Goal: Find specific page/section

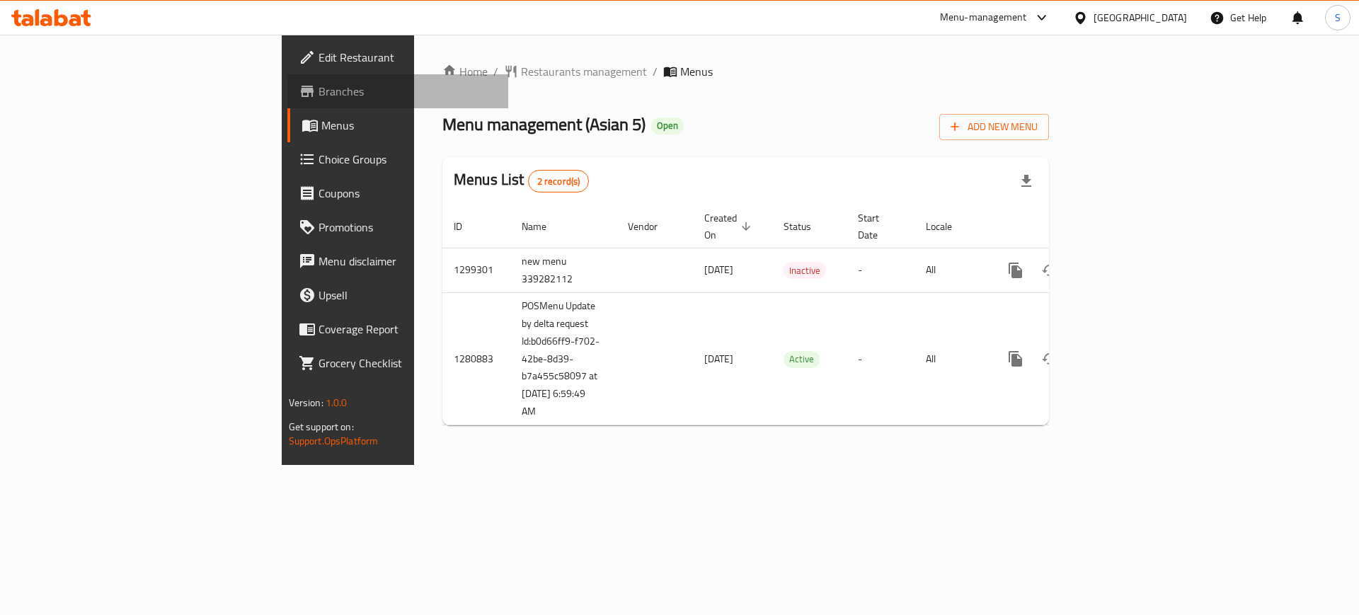
click at [318, 95] on span "Branches" at bounding box center [407, 91] width 179 height 17
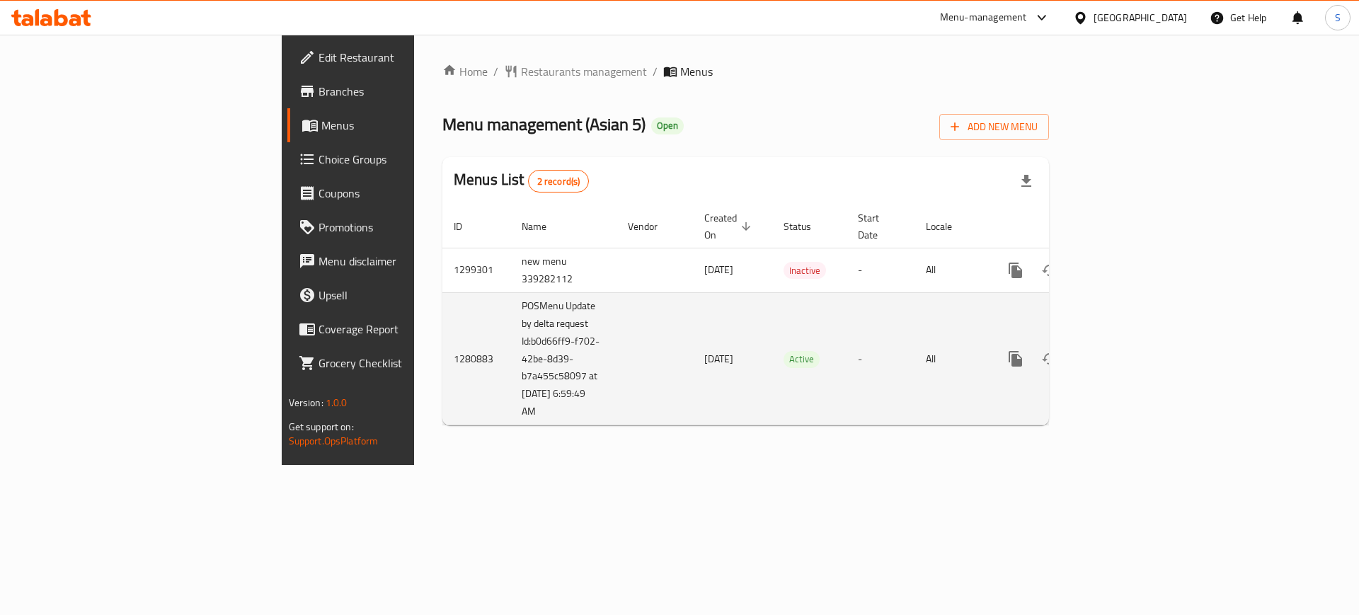
click at [693, 391] on td "[DATE]" at bounding box center [732, 358] width 79 height 133
